Goal: Check status: Check status

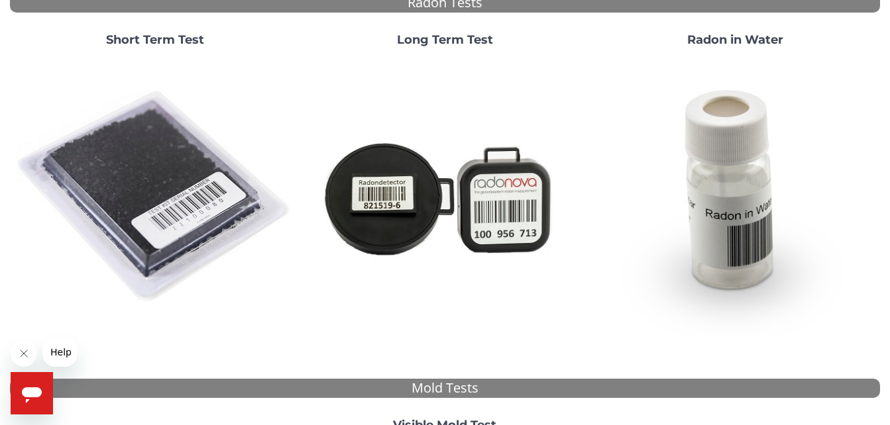
scroll to position [66, 0]
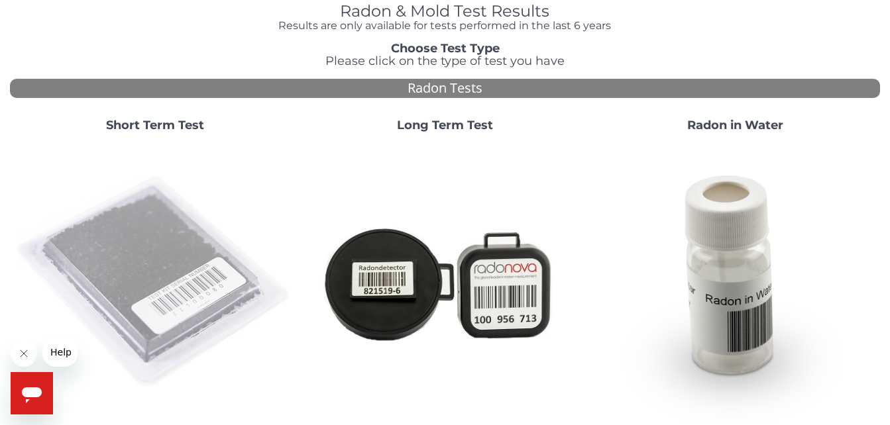
click at [152, 176] on img at bounding box center [155, 283] width 280 height 280
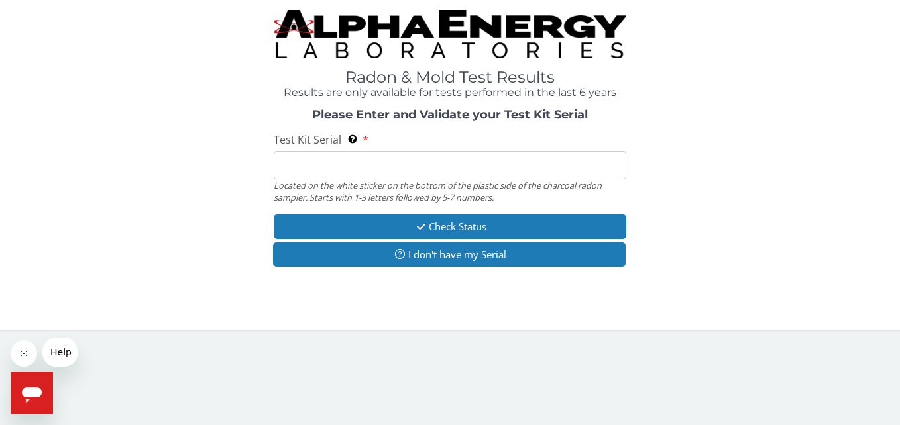
click at [319, 176] on input "Test Kit Serial Located on the white sticker on the bottom of the plastic side …" at bounding box center [450, 165] width 352 height 28
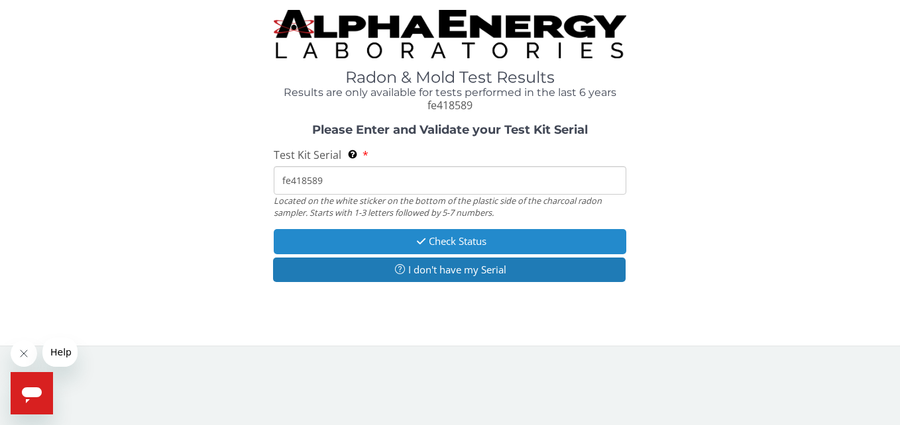
type input "fe418589"
click at [515, 240] on button "Check Status" at bounding box center [450, 241] width 352 height 25
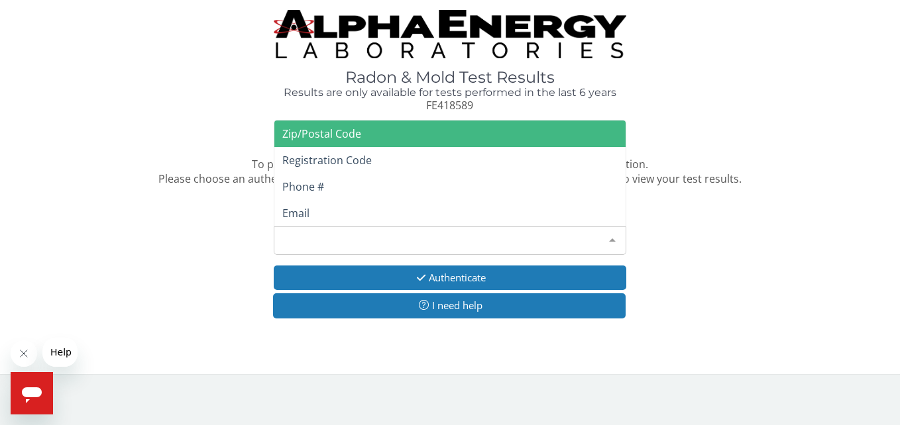
click at [515, 240] on div "Please make a selection" at bounding box center [450, 241] width 352 height 28
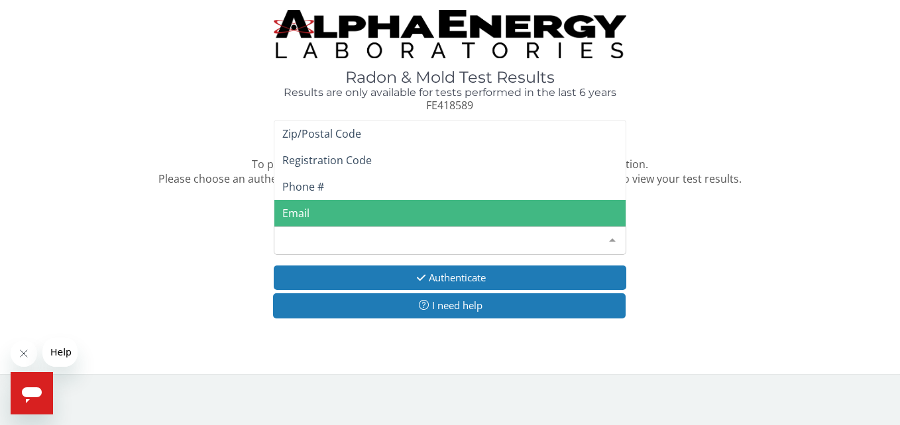
click at [490, 209] on span "Email" at bounding box center [449, 213] width 351 height 27
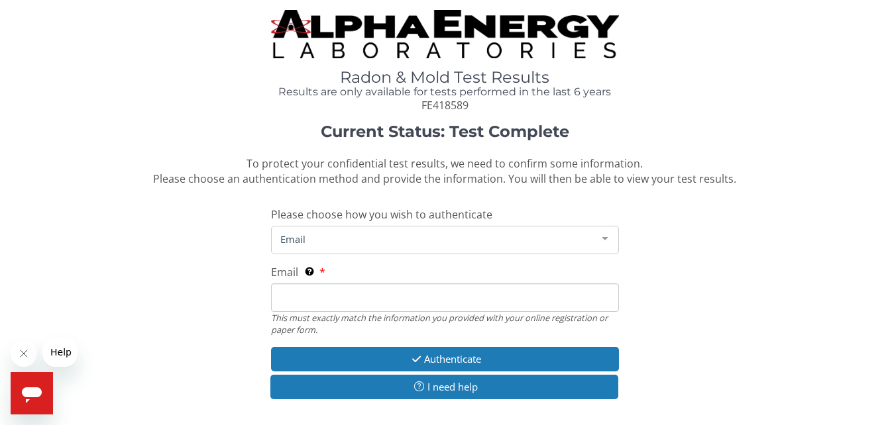
click at [477, 294] on input "Email This must exactly match the information you provided with your online reg…" at bounding box center [445, 298] width 348 height 28
type input "[EMAIL_ADDRESS][DOMAIN_NAME]"
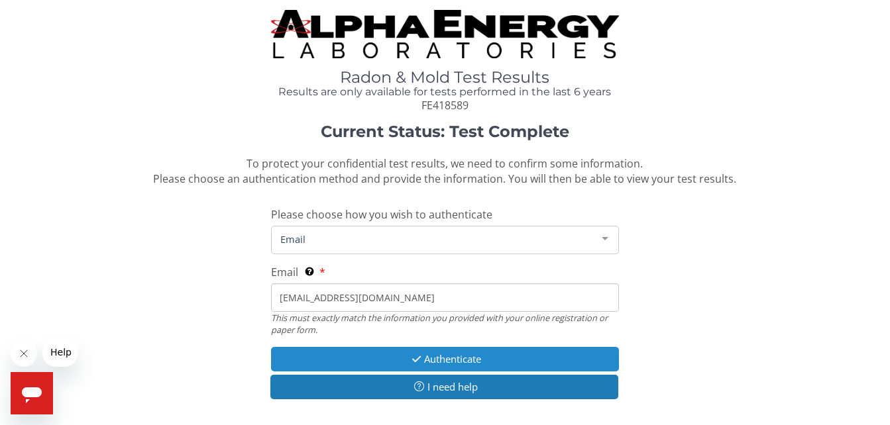
click at [441, 355] on button "Authenticate" at bounding box center [445, 359] width 348 height 25
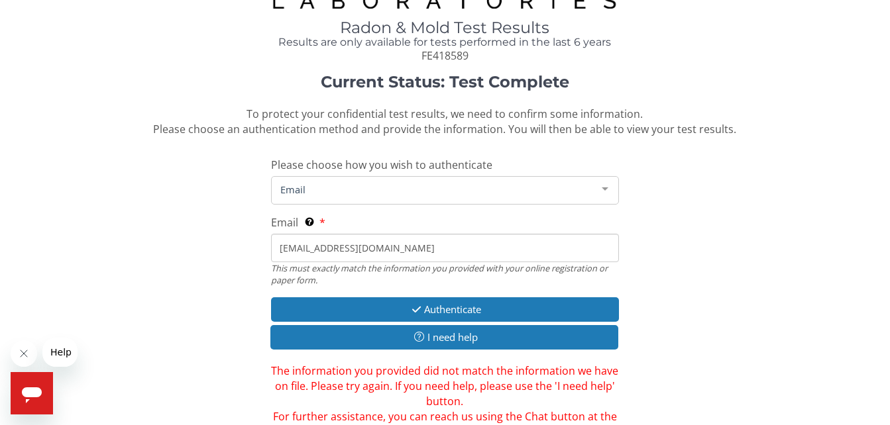
scroll to position [53, 0]
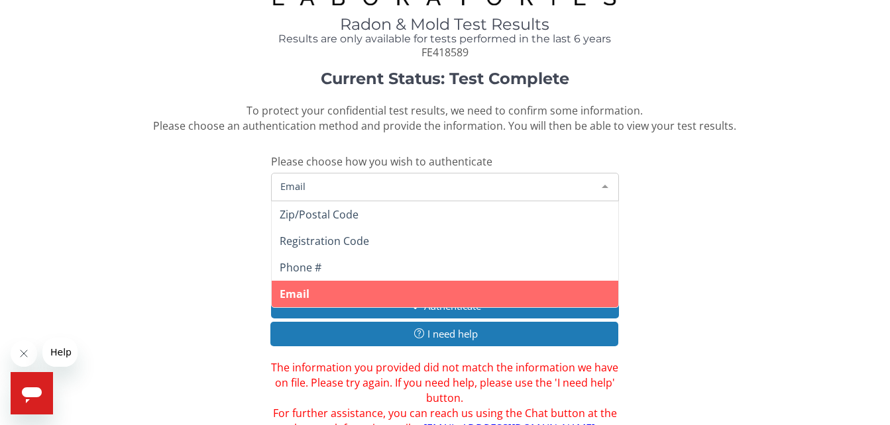
click at [442, 188] on span "Email" at bounding box center [434, 186] width 315 height 15
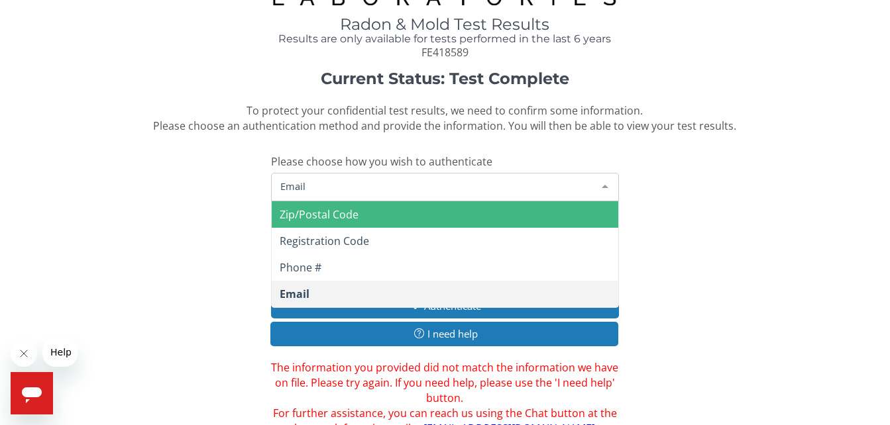
click at [420, 226] on span "Zip/Postal Code" at bounding box center [445, 214] width 347 height 27
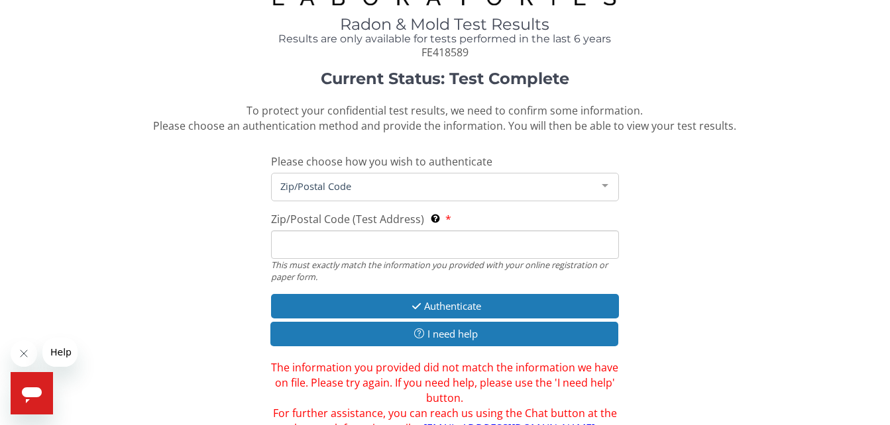
click at [411, 237] on input "Zip/Postal Code (Test Address) This must exactly match the information you prov…" at bounding box center [445, 245] width 348 height 28
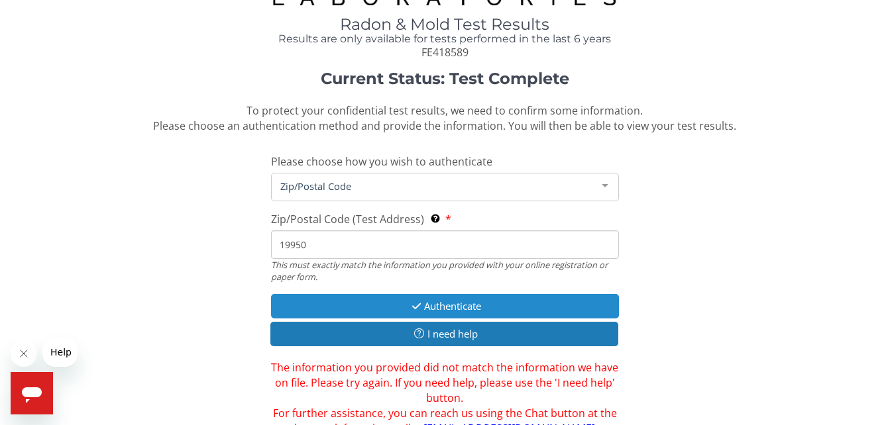
type input "19950"
click at [425, 307] on button "Authenticate" at bounding box center [445, 306] width 348 height 25
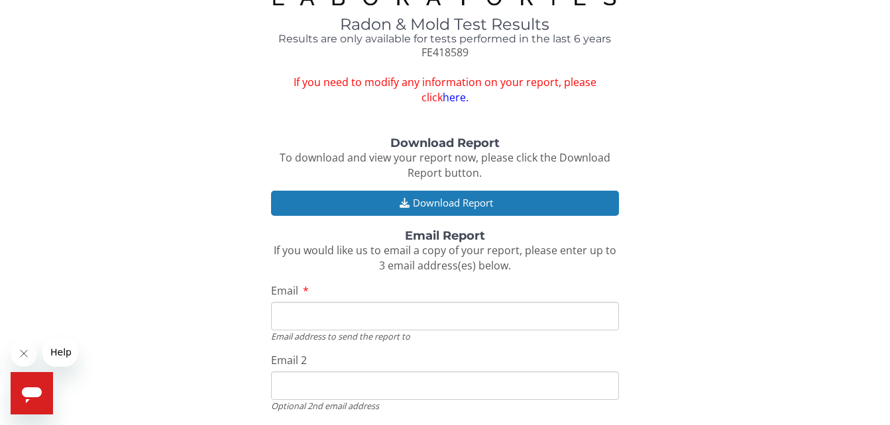
click at [407, 309] on input "Email" at bounding box center [445, 316] width 348 height 28
type input "[EMAIL_ADDRESS][DOMAIN_NAME]"
click at [677, 276] on div "Download Report To download and view your report now, please click the Download…" at bounding box center [445, 334] width 870 height 394
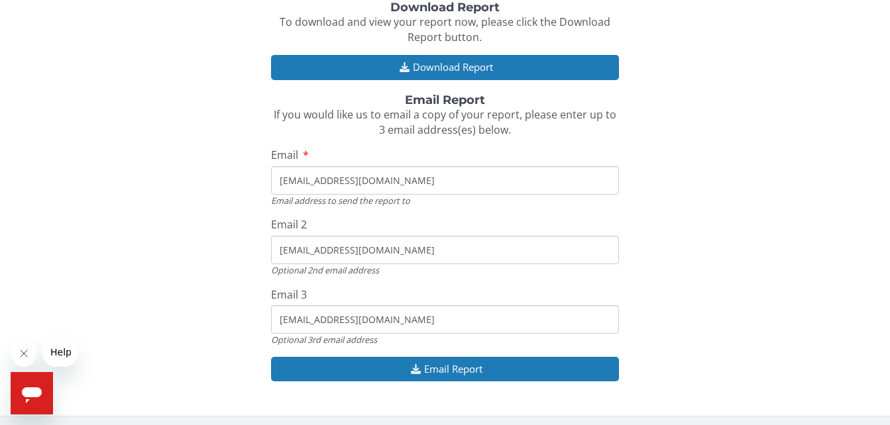
scroll to position [193, 0]
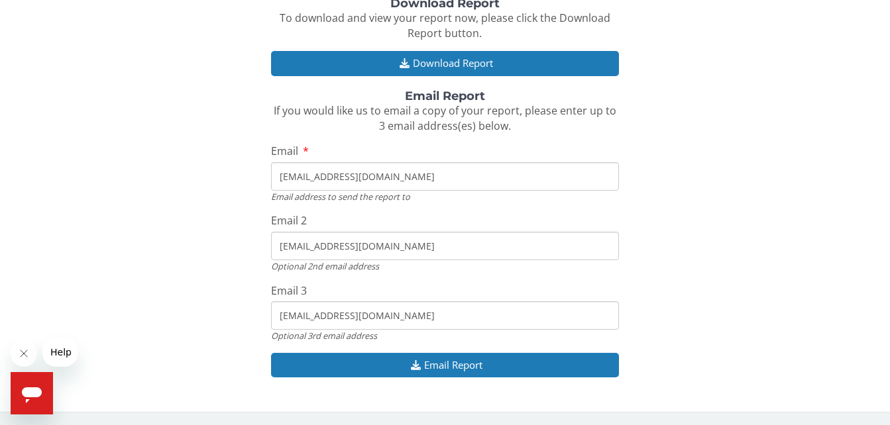
click at [413, 307] on input "[EMAIL_ADDRESS][DOMAIN_NAME]" at bounding box center [445, 315] width 348 height 28
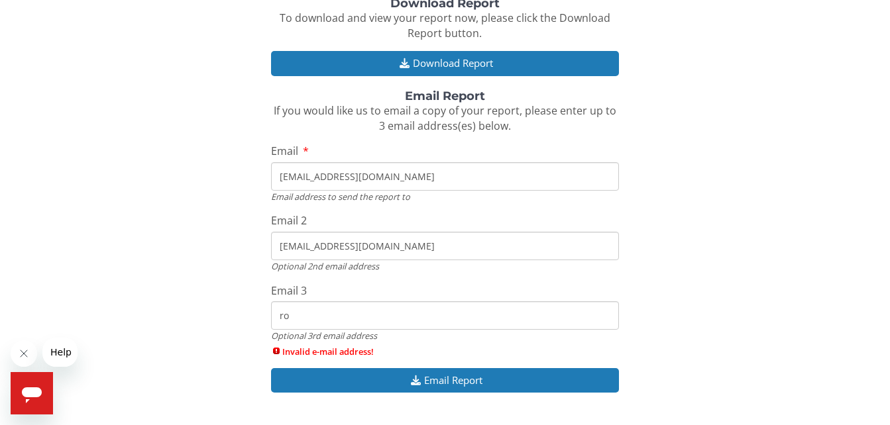
type input "r"
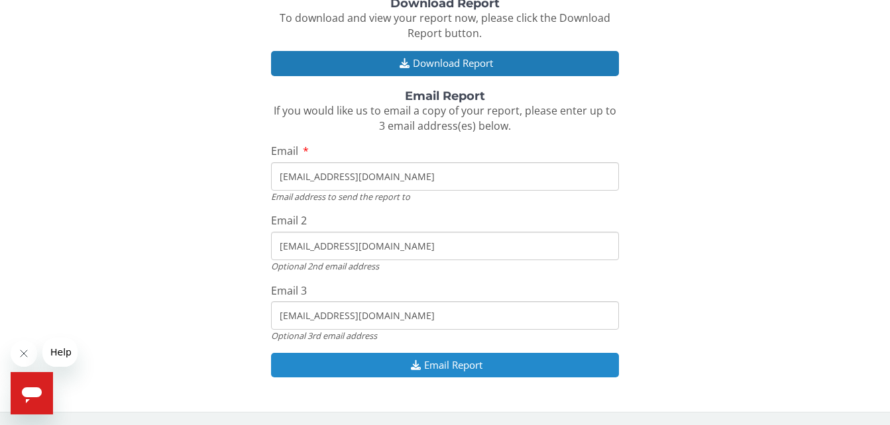
type input "[EMAIL_ADDRESS][DOMAIN_NAME]"
click at [416, 356] on button "Email Report" at bounding box center [445, 365] width 348 height 25
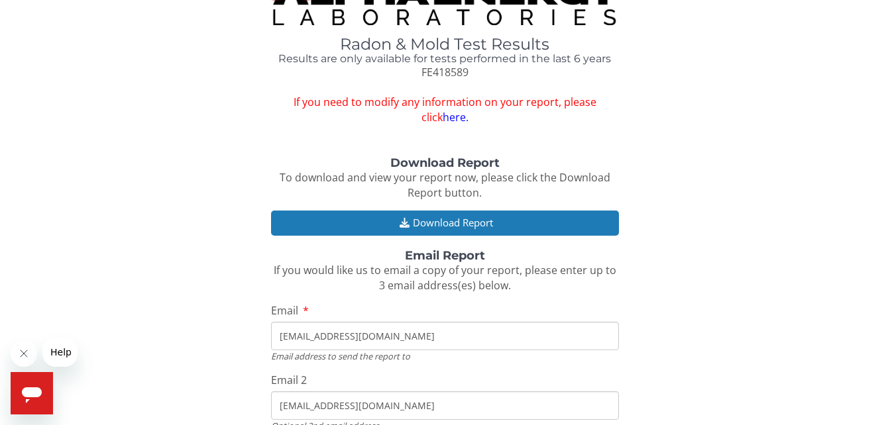
scroll to position [0, 0]
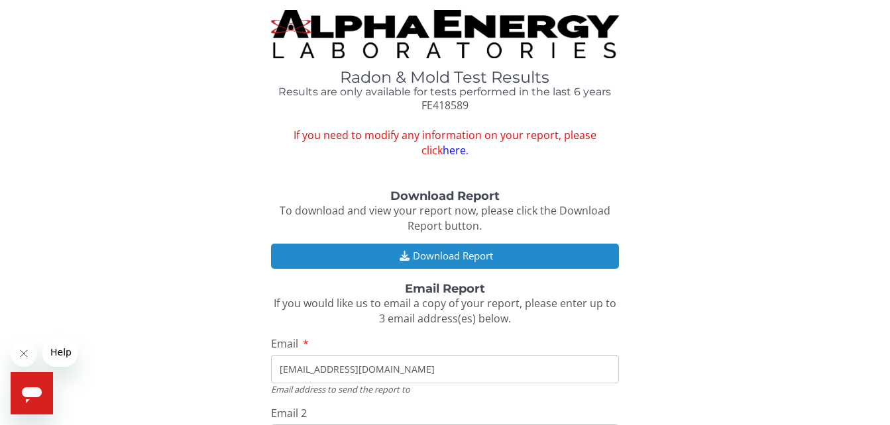
click at [584, 256] on button "Download Report" at bounding box center [445, 256] width 348 height 25
